Goal: Find specific page/section: Find specific page/section

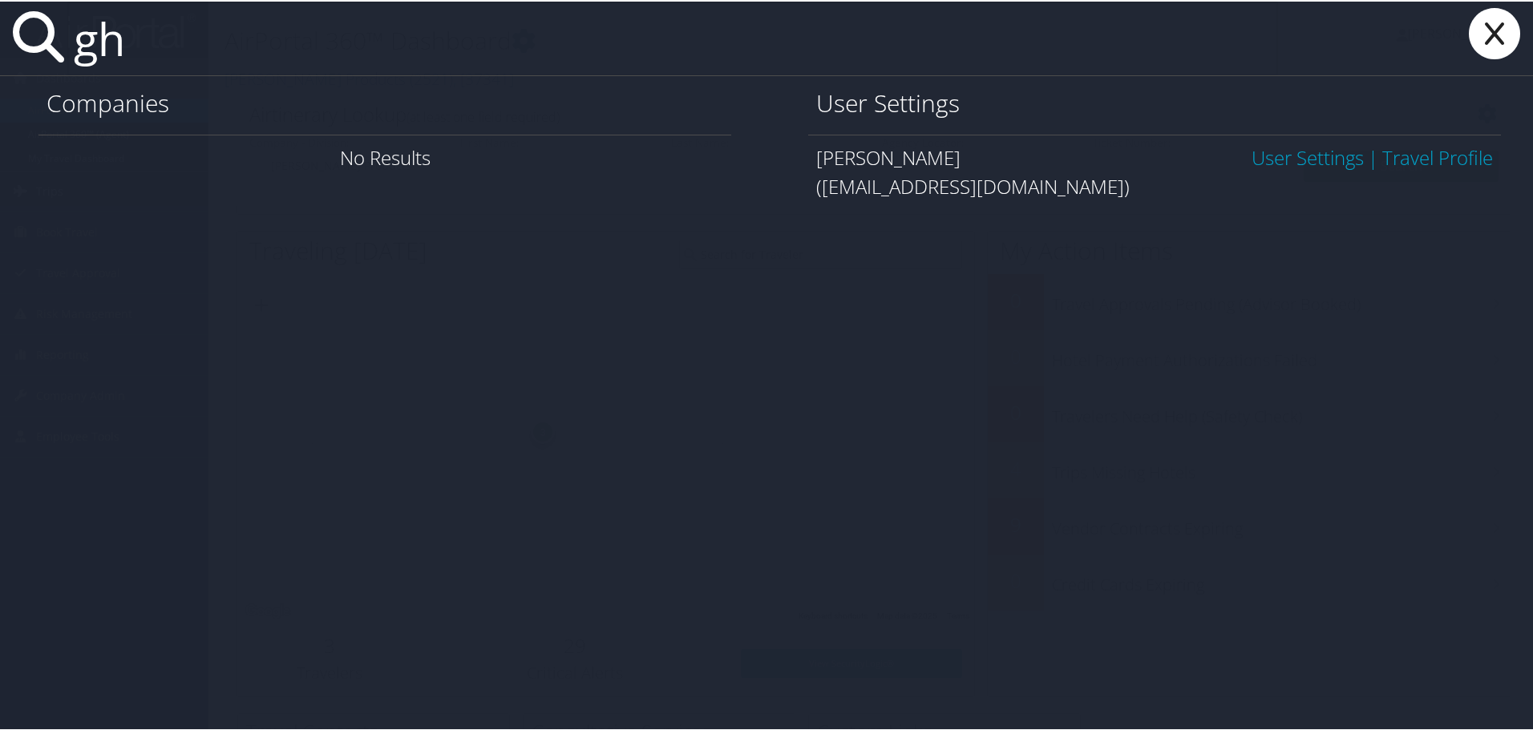
type input "g"
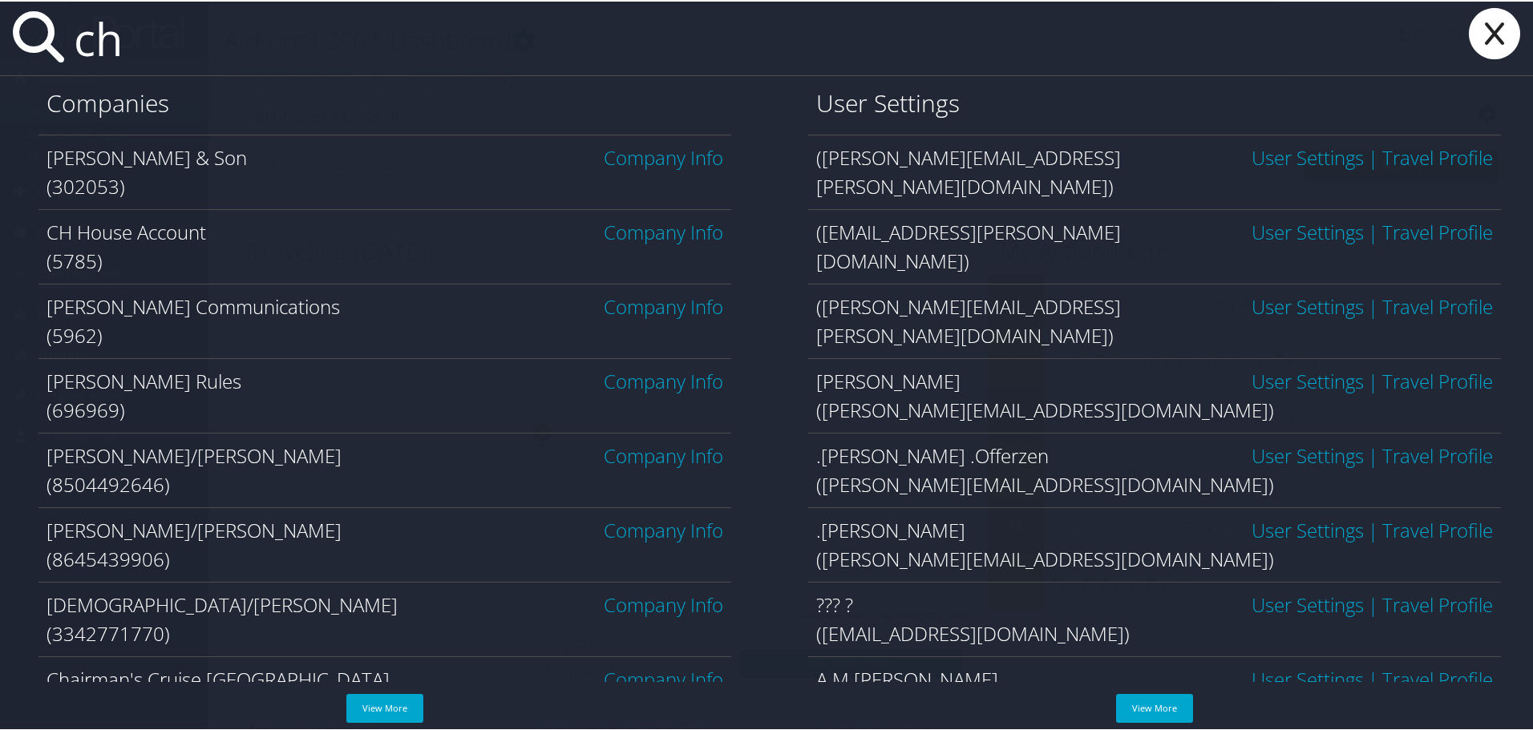
type input "ch"
click at [629, 164] on link "Company Info" at bounding box center [663, 156] width 119 height 26
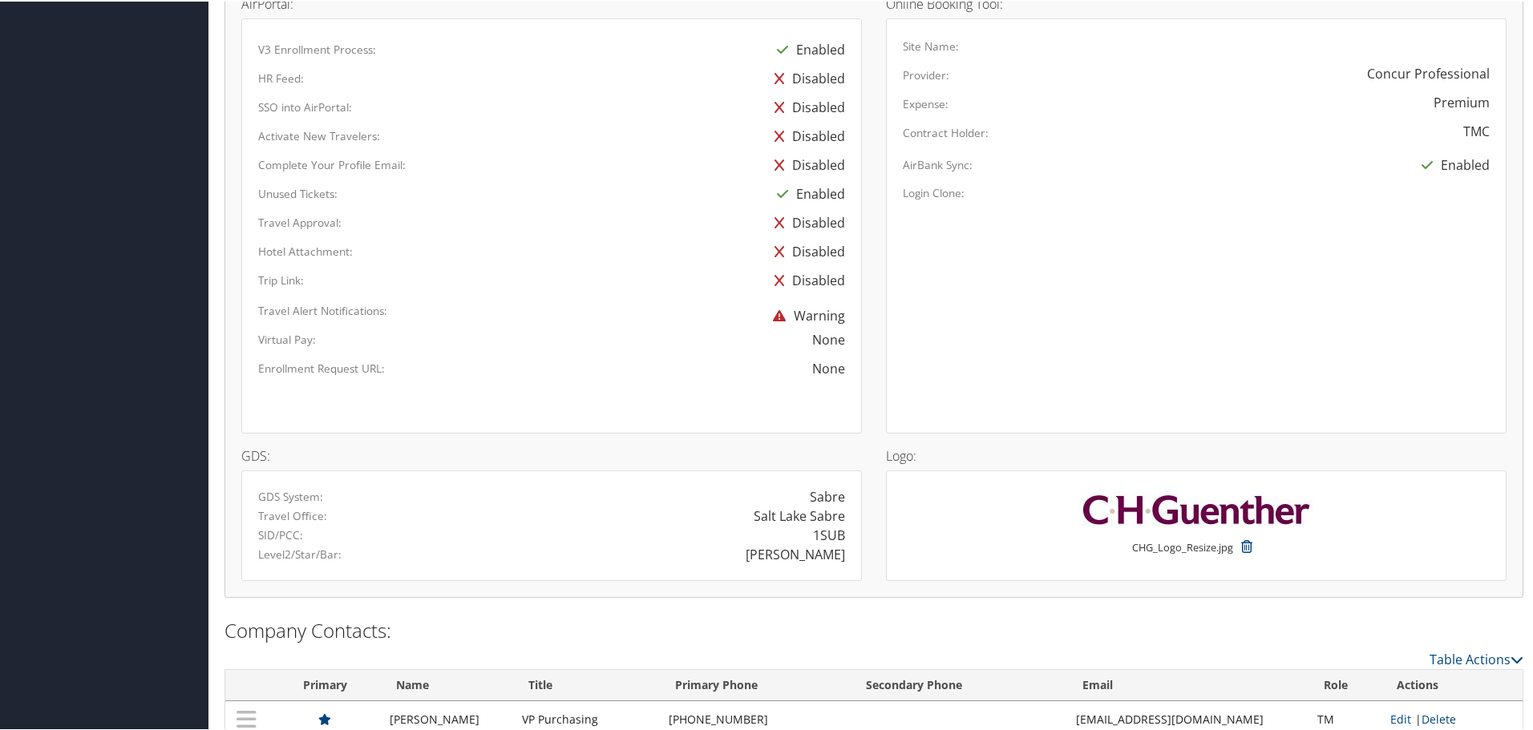
scroll to position [929, 0]
